Goal: Information Seeking & Learning: Learn about a topic

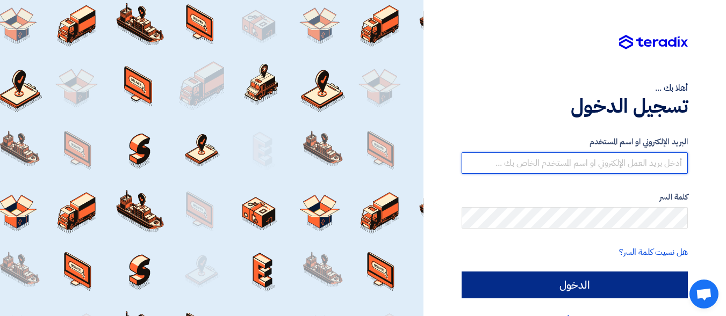
type input "[EMAIL_ADDRESS][DOMAIN_NAME]"
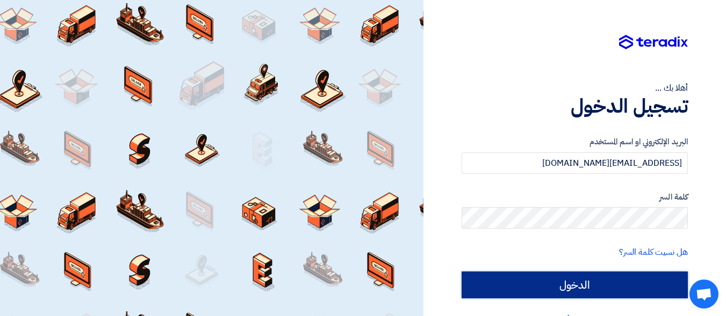
click at [590, 288] on input "الدخول" at bounding box center [574, 285] width 226 height 27
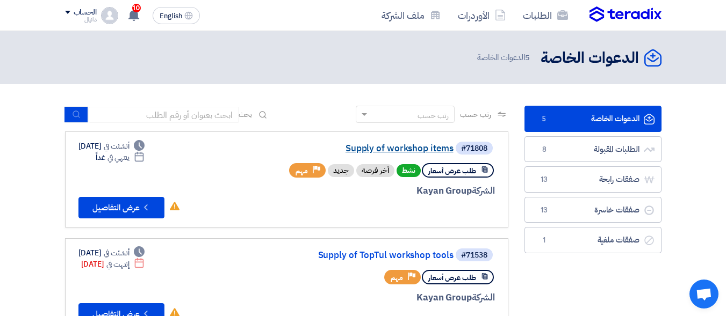
click at [412, 150] on link "Supply of workshop items" at bounding box center [345, 149] width 215 height 10
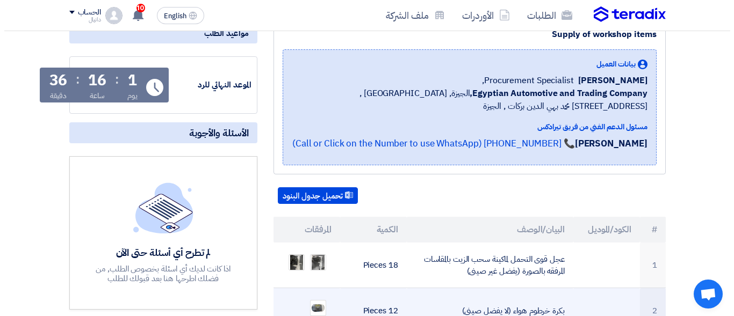
scroll to position [215, 0]
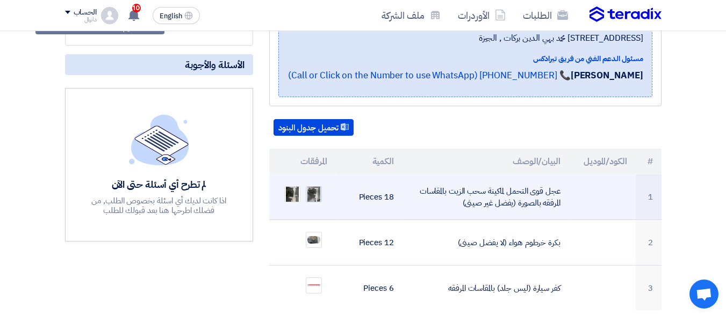
click at [315, 195] on img at bounding box center [313, 194] width 15 height 25
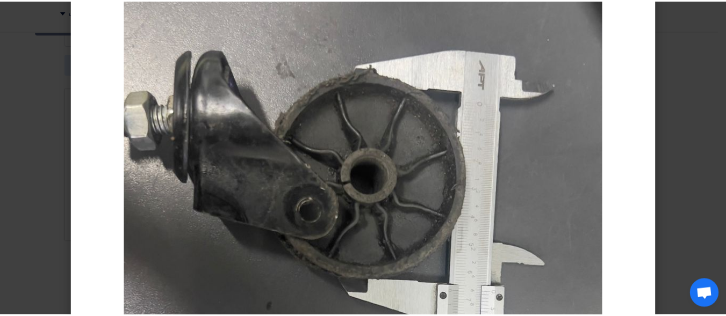
scroll to position [161, 0]
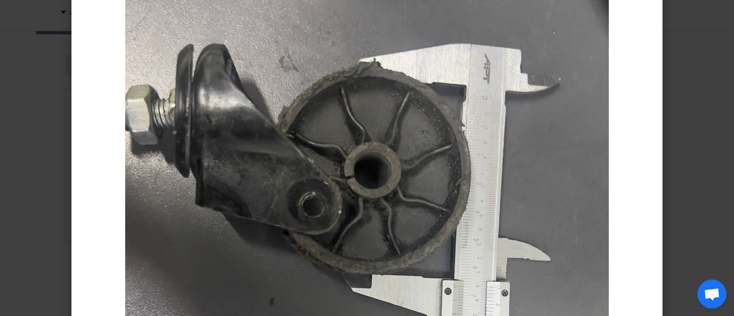
click at [726, 104] on modal-container at bounding box center [367, 158] width 734 height 316
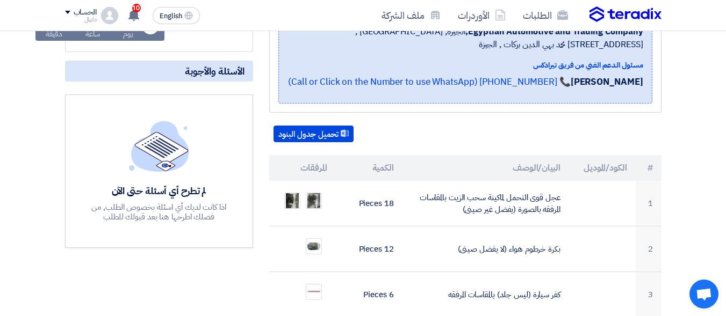
scroll to position [215, 0]
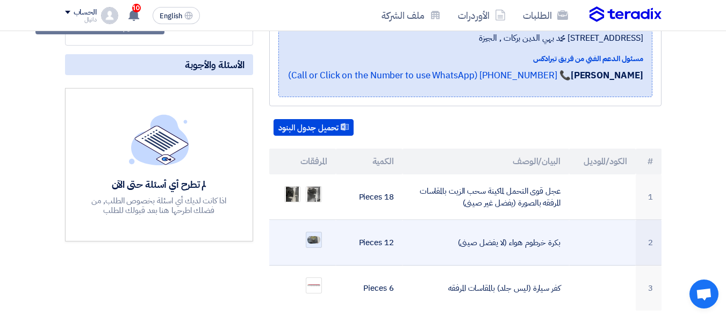
click at [312, 243] on img at bounding box center [313, 240] width 15 height 10
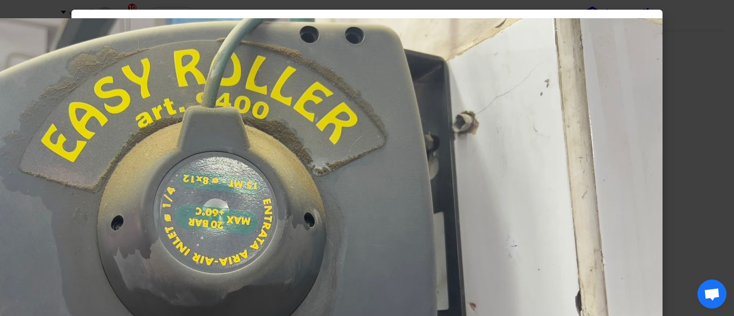
click at [721, 133] on modal-container at bounding box center [367, 158] width 734 height 316
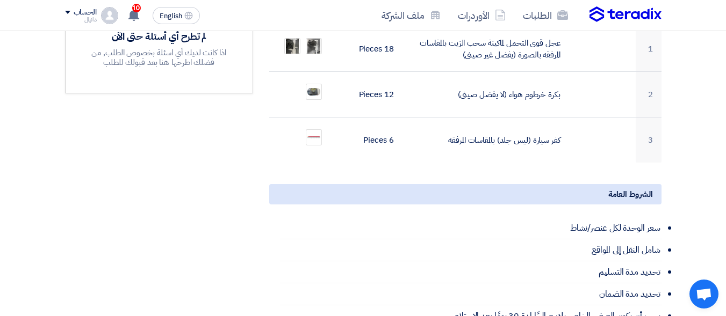
scroll to position [376, 0]
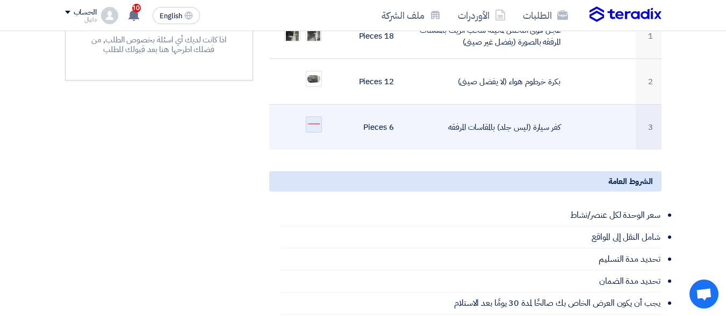
click at [315, 124] on img at bounding box center [313, 124] width 15 height 5
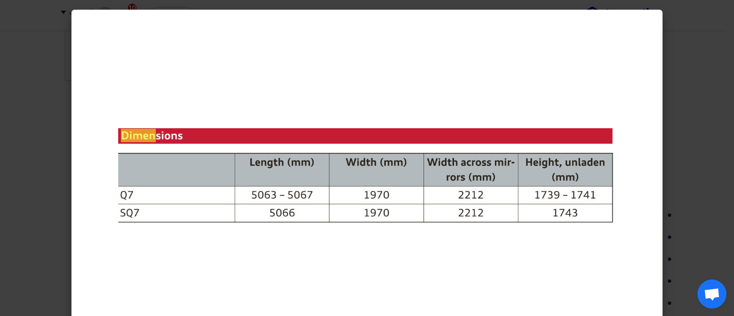
click at [694, 104] on modal-container at bounding box center [367, 158] width 734 height 316
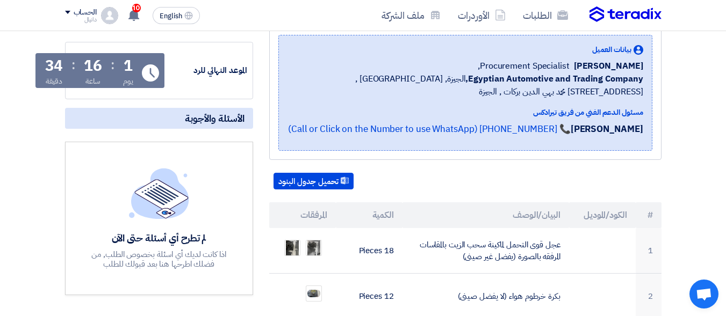
scroll to position [0, 0]
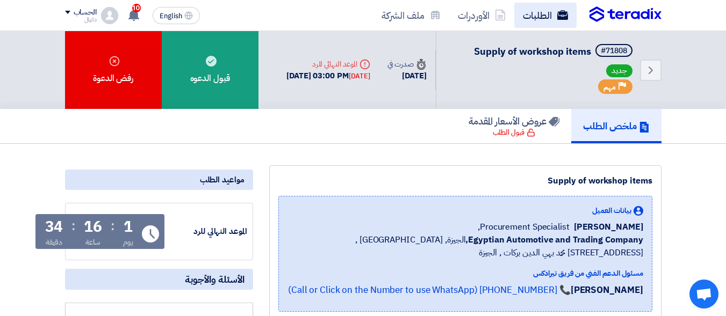
click at [550, 17] on link "الطلبات" at bounding box center [545, 15] width 62 height 25
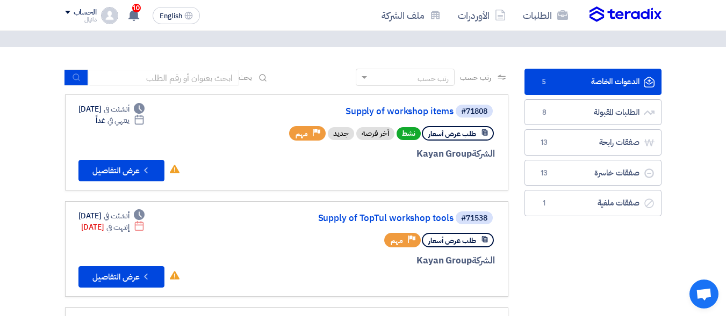
scroll to position [54, 0]
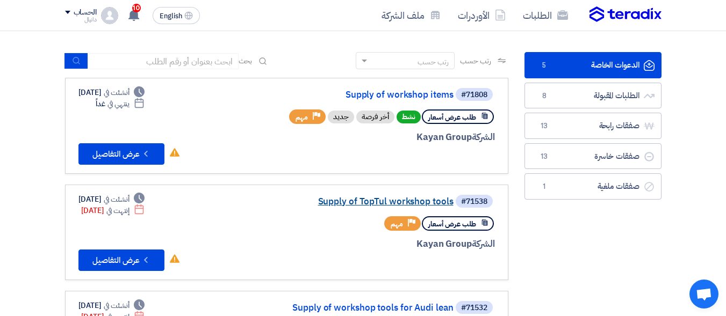
click at [416, 200] on link "Supply of TopTul workshop tools" at bounding box center [345, 202] width 215 height 10
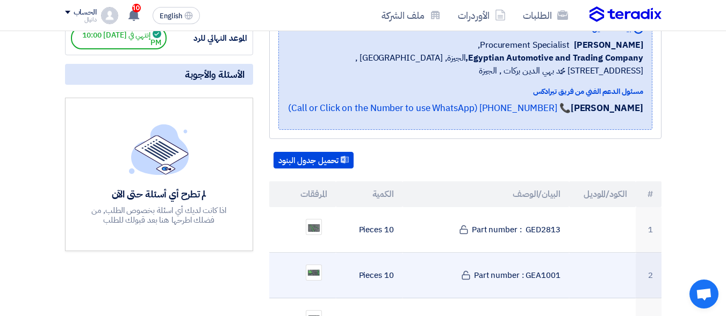
scroll to position [322, 0]
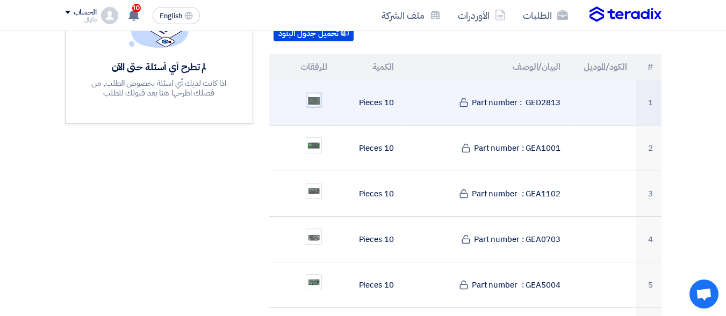
click at [312, 99] on img at bounding box center [313, 100] width 15 height 14
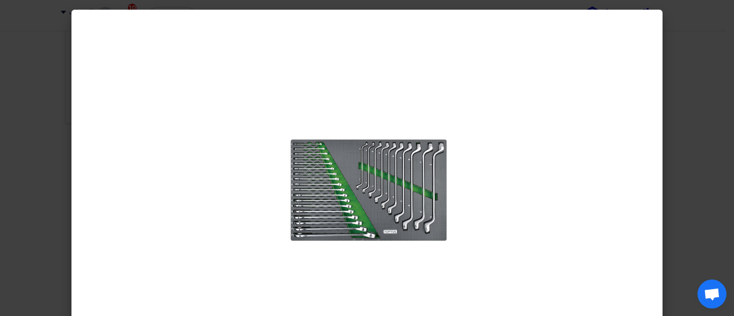
click at [706, 120] on modal-container at bounding box center [367, 158] width 734 height 316
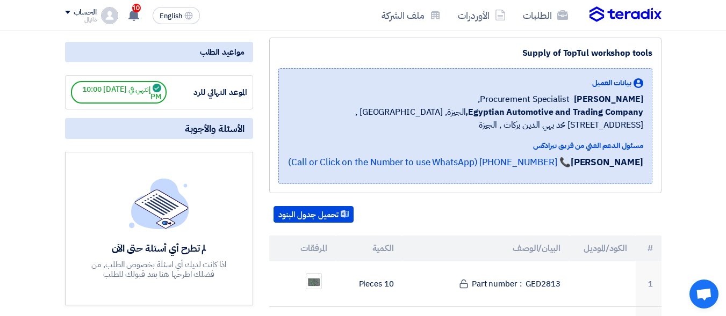
scroll to position [0, 0]
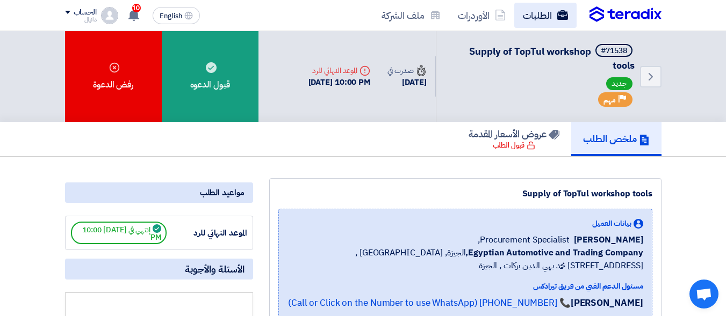
click at [561, 14] on use at bounding box center [561, 15] width 11 height 10
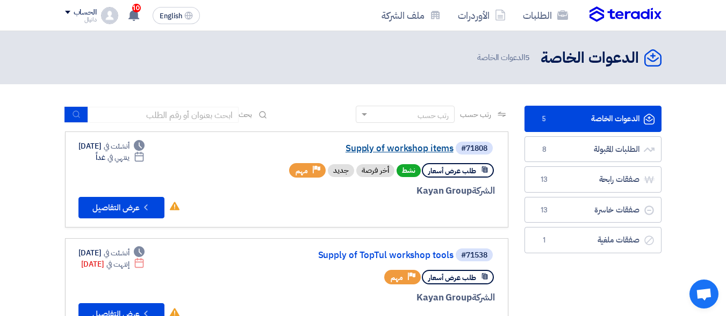
click at [424, 148] on link "Supply of workshop items" at bounding box center [345, 149] width 215 height 10
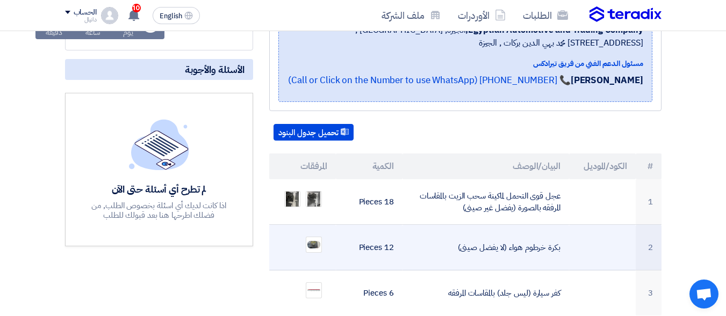
scroll to position [269, 0]
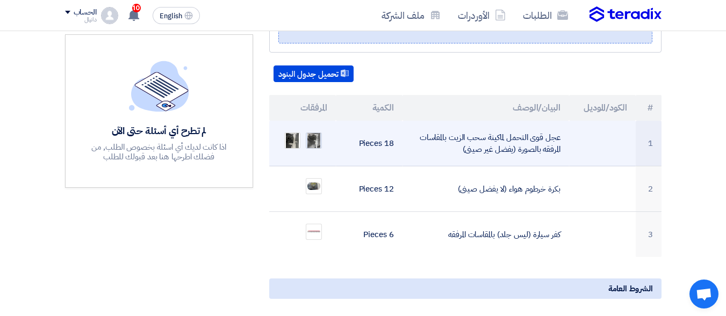
click at [314, 143] on img at bounding box center [313, 140] width 15 height 25
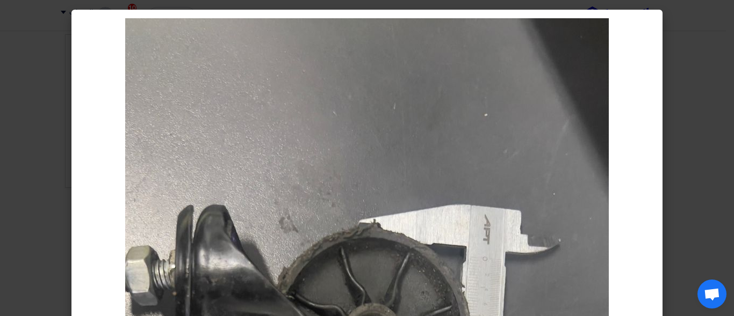
click at [686, 125] on modal-container at bounding box center [367, 158] width 734 height 316
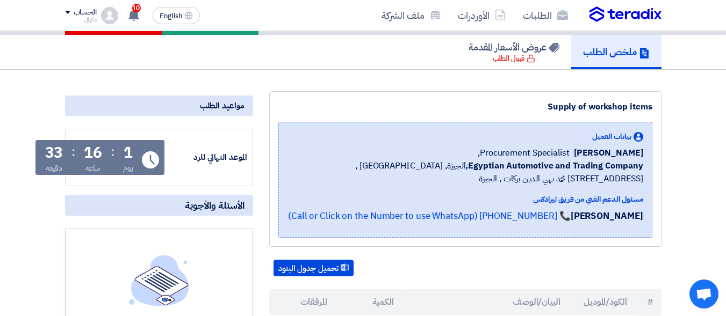
scroll to position [0, 0]
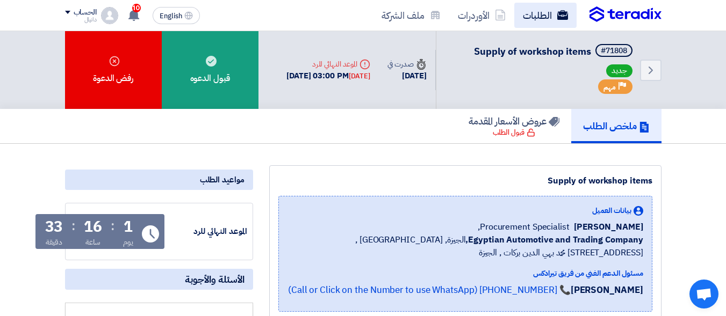
click at [551, 16] on link "الطلبات" at bounding box center [545, 15] width 62 height 25
